Goal: Task Accomplishment & Management: Manage account settings

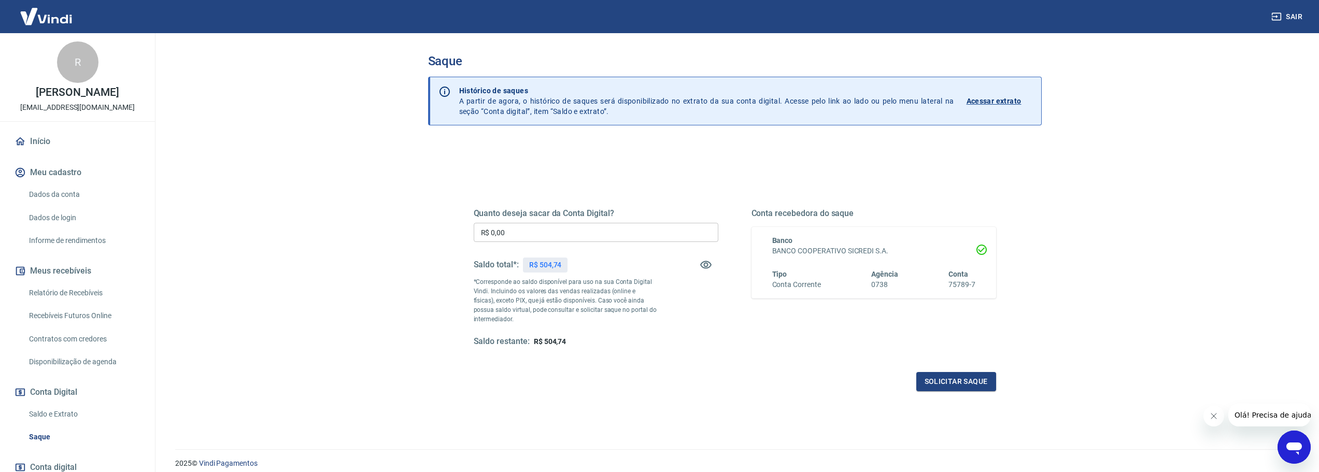
click at [534, 235] on input "R$ 0,00" at bounding box center [596, 232] width 245 height 19
type input "R$ 504,74"
click at [978, 387] on button "Solicitar saque" at bounding box center [956, 381] width 80 height 19
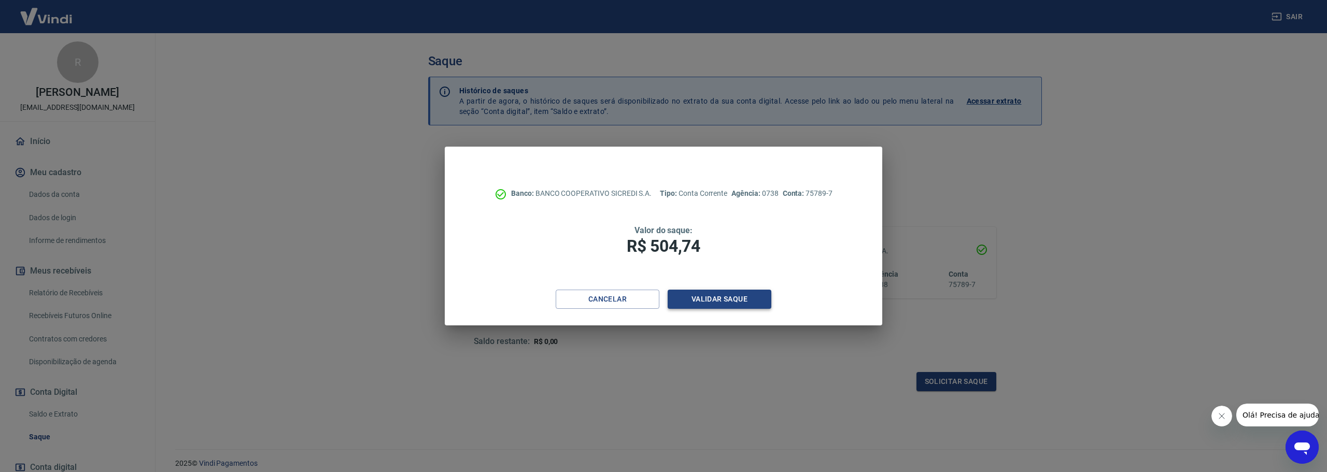
click at [704, 293] on button "Validar saque" at bounding box center [719, 299] width 104 height 19
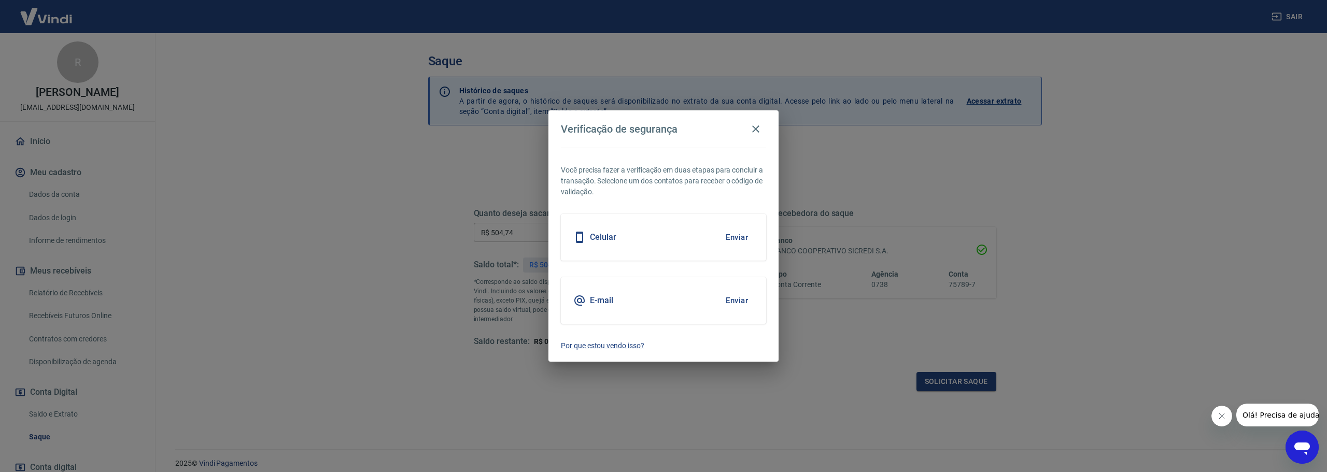
click at [733, 304] on button "Enviar" at bounding box center [737, 301] width 34 height 22
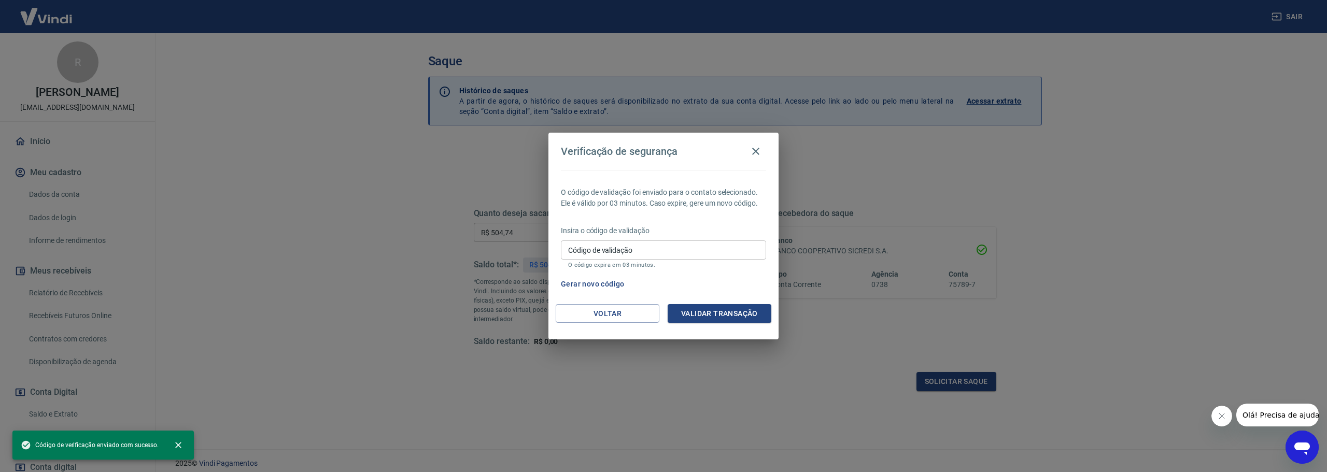
click at [615, 256] on input "Código de validação" at bounding box center [663, 249] width 205 height 19
paste input "325424"
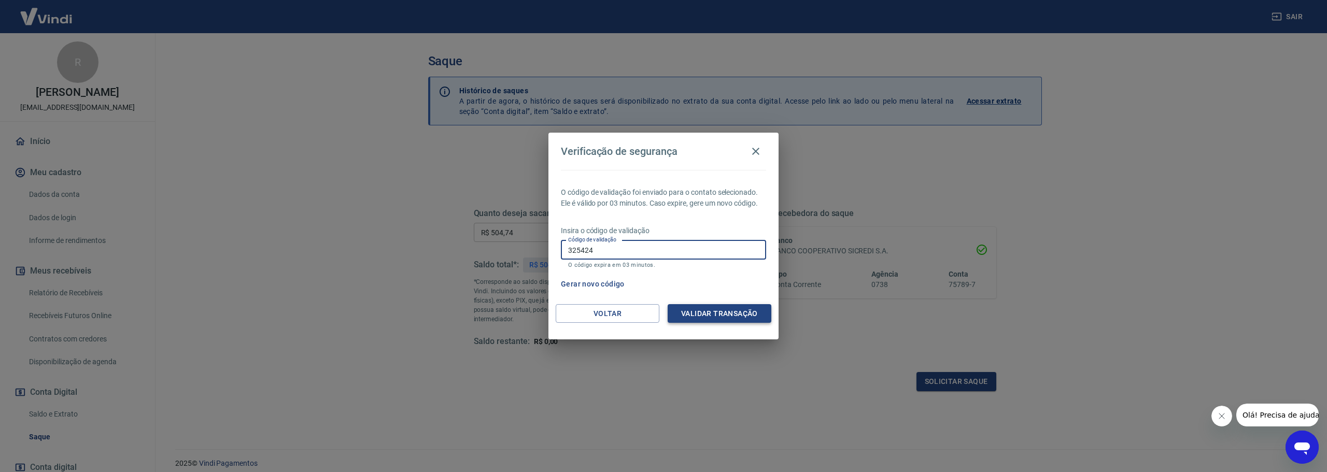
type input "325424"
click at [725, 316] on button "Validar transação" at bounding box center [719, 313] width 104 height 19
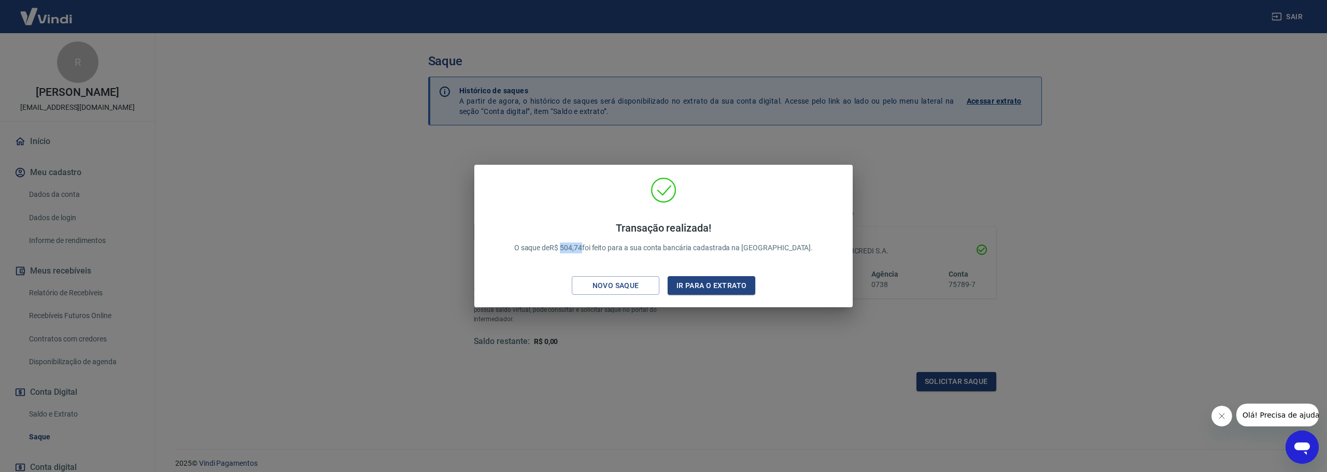
drag, startPoint x: 587, startPoint y: 248, endPoint x: 610, endPoint y: 247, distance: 22.8
click at [610, 247] on p "Transação realizada! O saque de R$ 504,74 foi feito para a sua conta bancária c…" at bounding box center [663, 238] width 299 height 32
copy p "504,74"
